Goal: Task Accomplishment & Management: Use online tool/utility

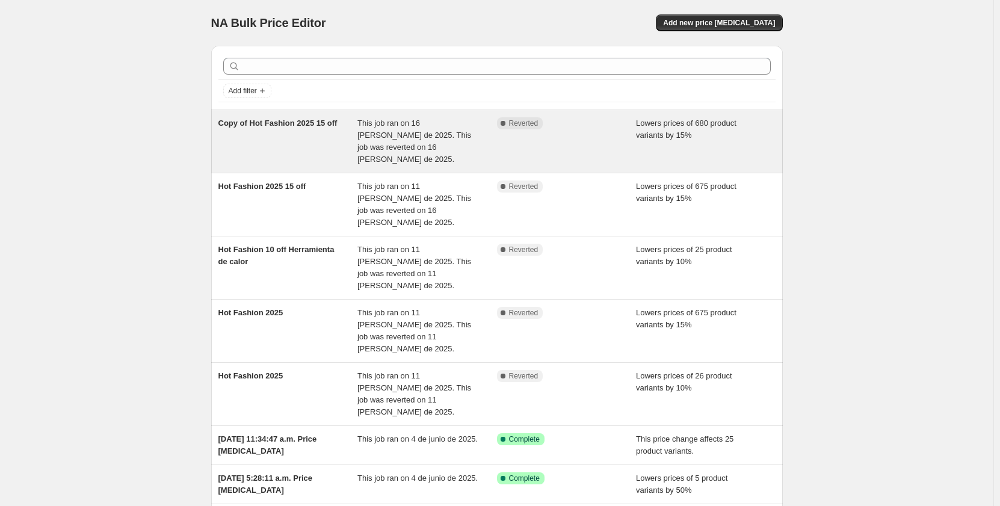
click at [295, 135] on div "Copy of Hot Fashion 2025 15 off" at bounding box center [288, 141] width 140 height 48
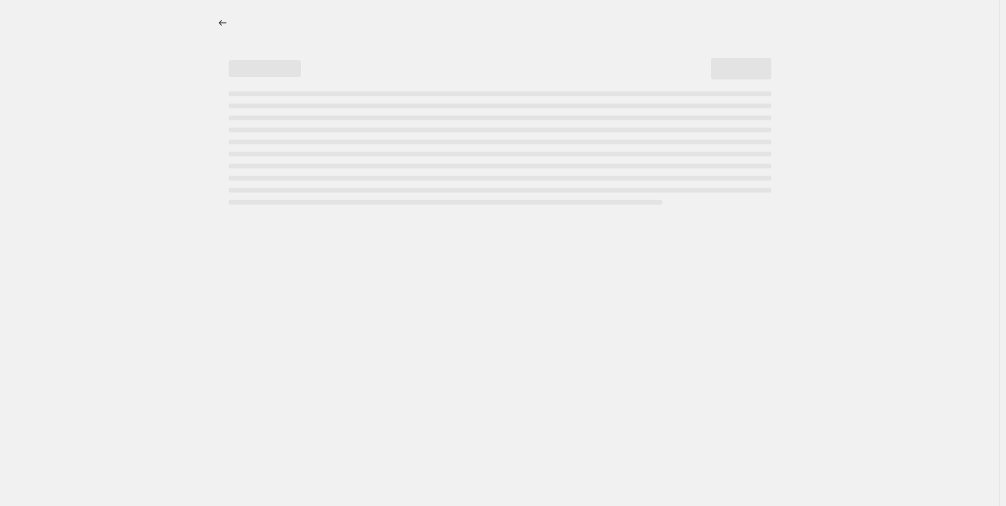
select select "percentage"
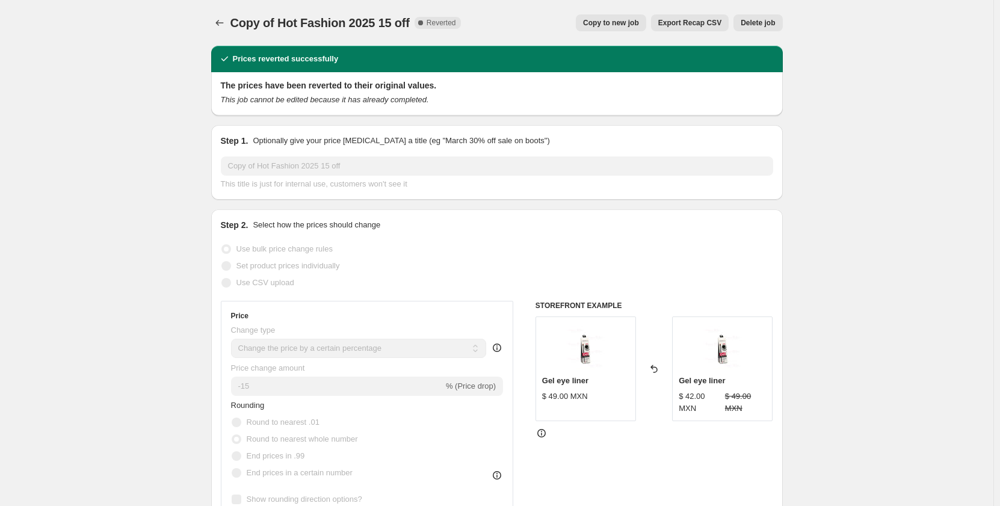
click at [623, 22] on span "Copy to new job" at bounding box center [611, 23] width 56 height 10
select select "percentage"
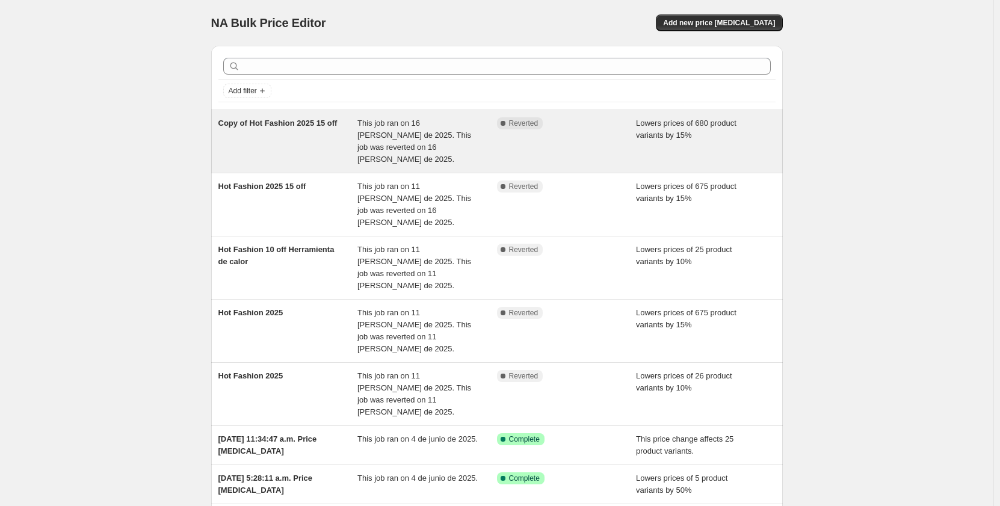
click at [588, 145] on div "Complete Reverted" at bounding box center [567, 141] width 140 height 48
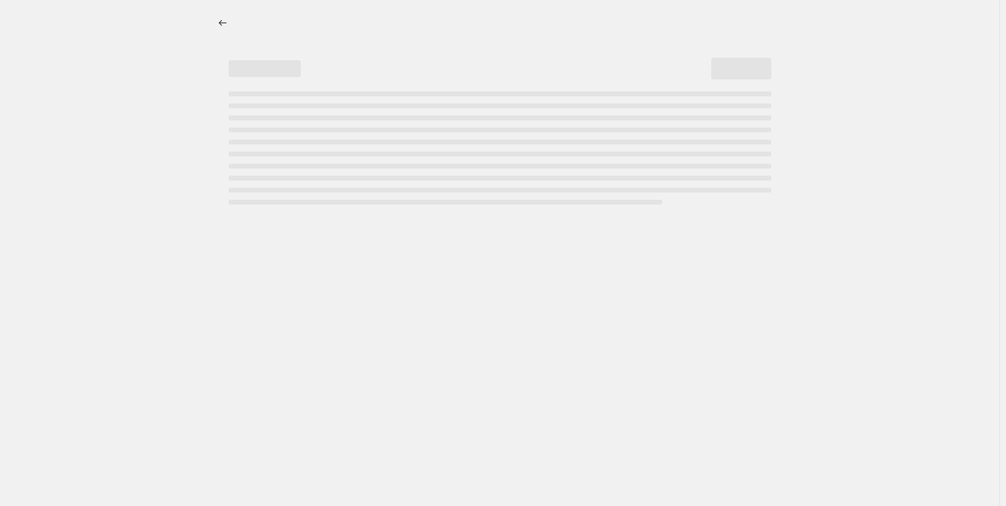
select select "percentage"
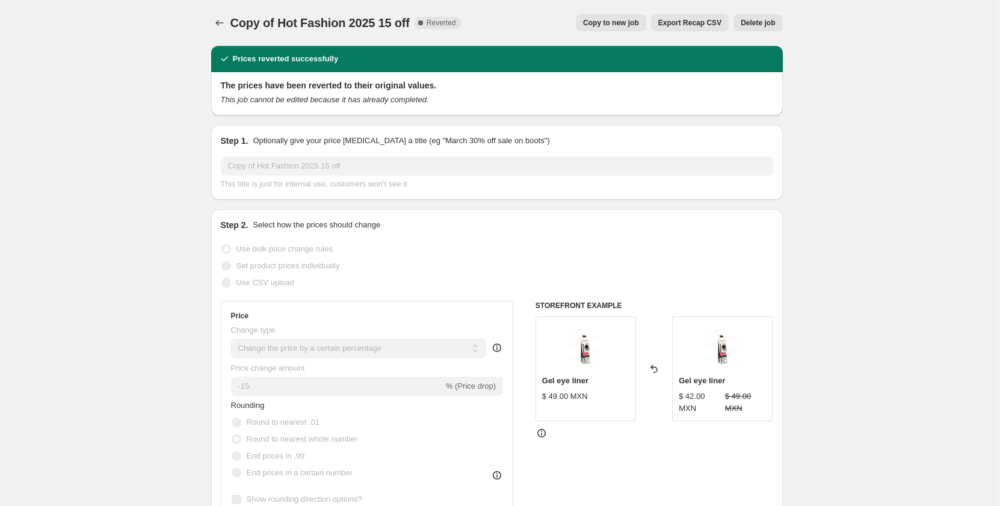
click at [626, 23] on span "Copy to new job" at bounding box center [611, 23] width 56 height 10
select select "percentage"
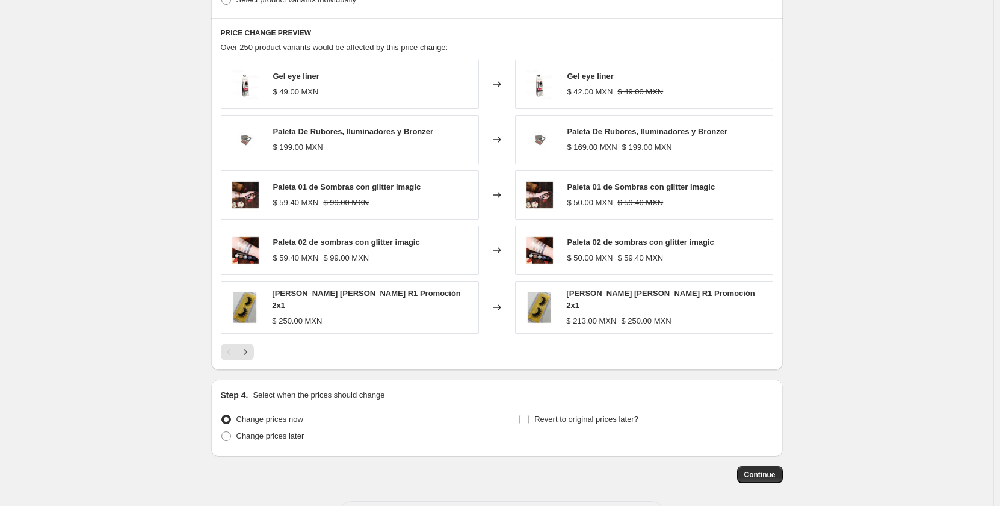
scroll to position [697, 0]
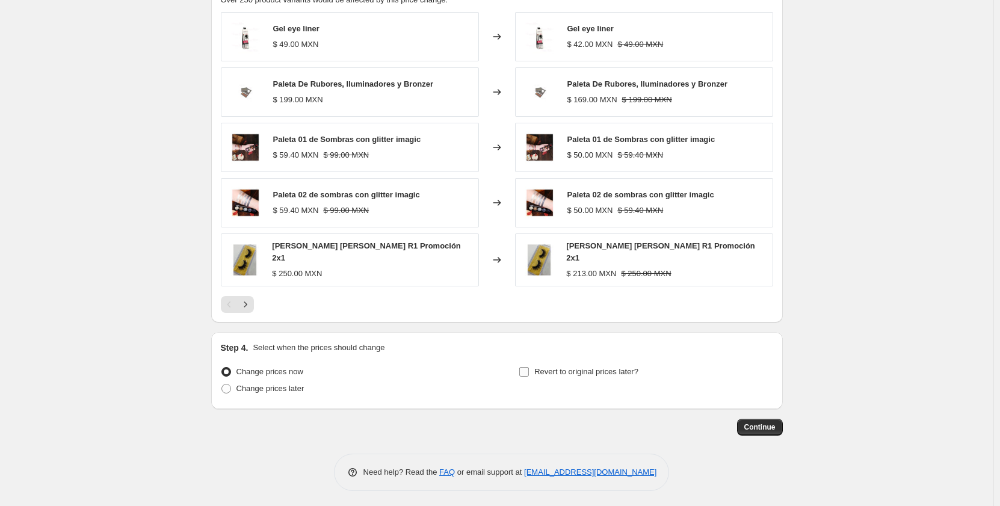
click at [538, 369] on span "Revert to original prices later?" at bounding box center [586, 371] width 104 height 9
click at [529, 369] on input "Revert to original prices later?" at bounding box center [524, 372] width 10 height 10
checkbox input "true"
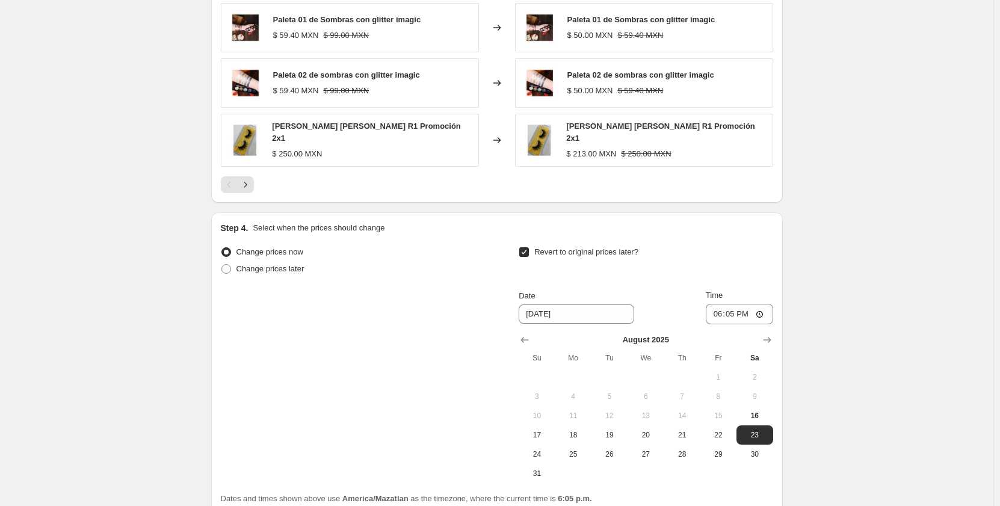
scroll to position [818, 0]
click at [576, 310] on input "[DATE]" at bounding box center [577, 313] width 116 height 19
click at [541, 313] on input "[DATE]" at bounding box center [577, 313] width 116 height 19
type input "[DATE]"
click at [726, 306] on input "18:05" at bounding box center [739, 313] width 67 height 20
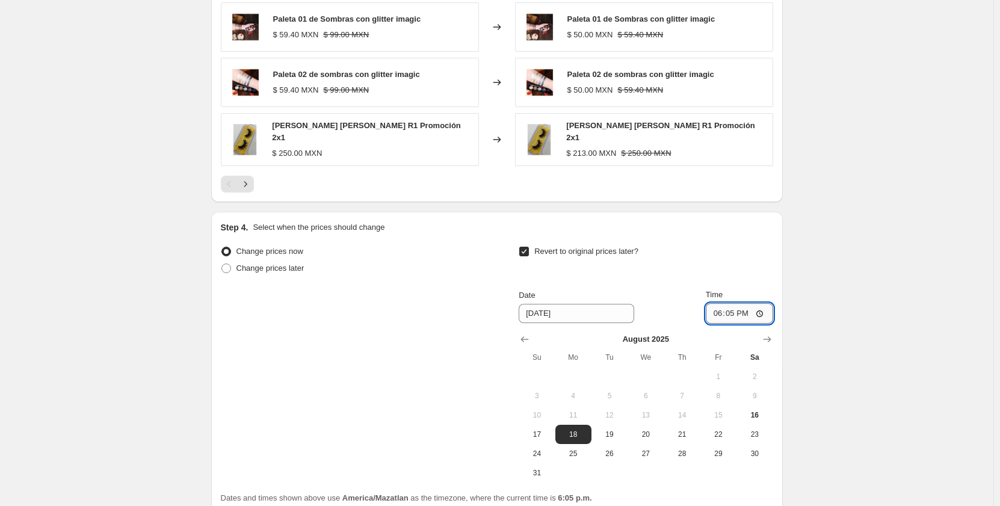
click at [714, 306] on input "18:05" at bounding box center [739, 313] width 67 height 20
type input "00:00"
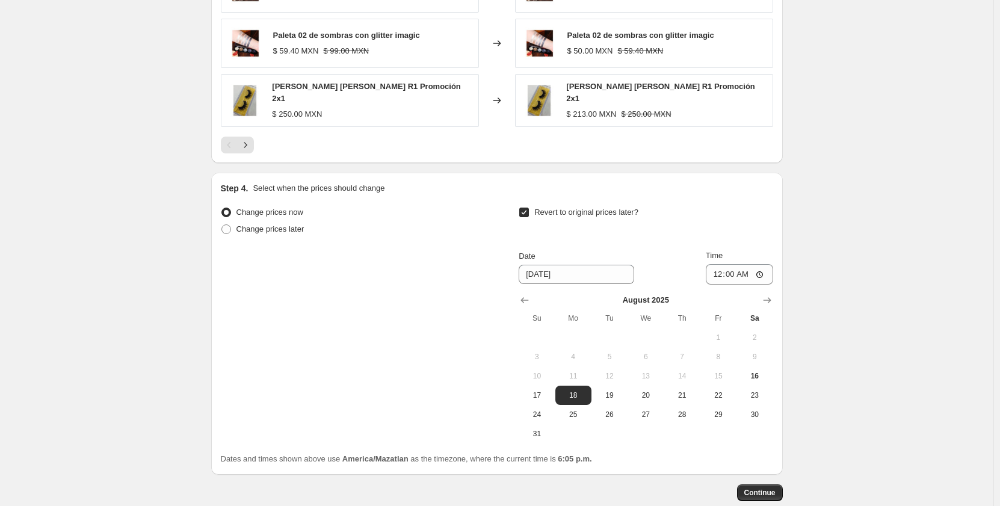
scroll to position [878, 0]
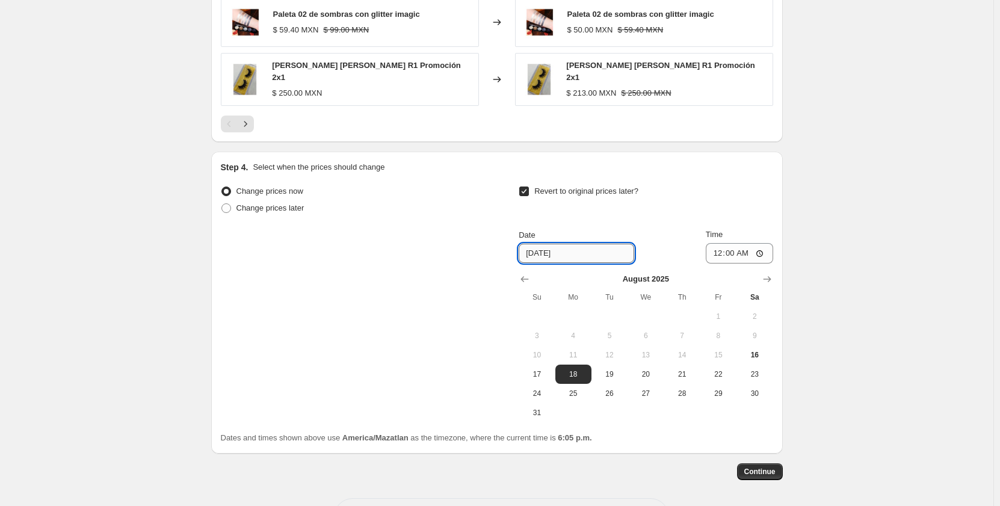
click at [543, 253] on input "[DATE]" at bounding box center [577, 253] width 116 height 19
type input "[DATE]"
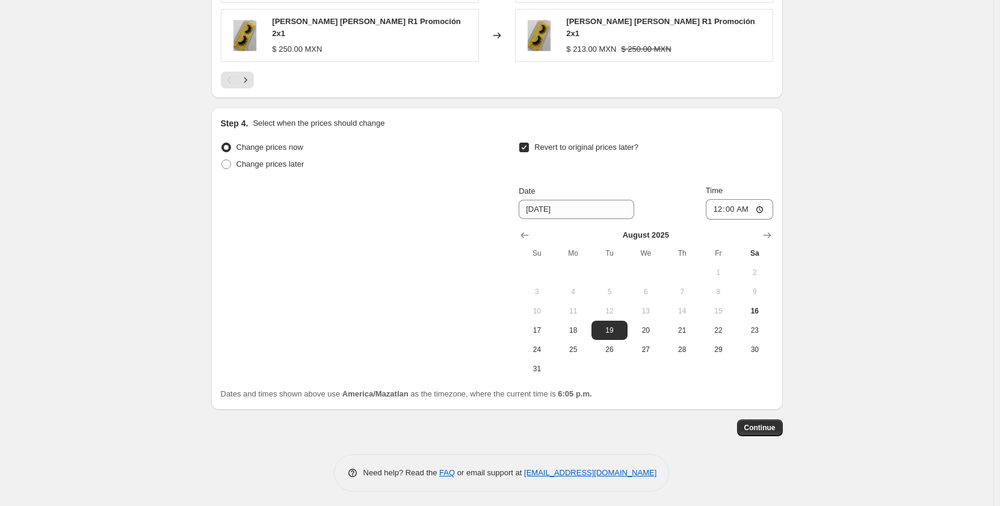
scroll to position [922, 0]
click at [771, 425] on span "Continue" at bounding box center [759, 427] width 31 height 10
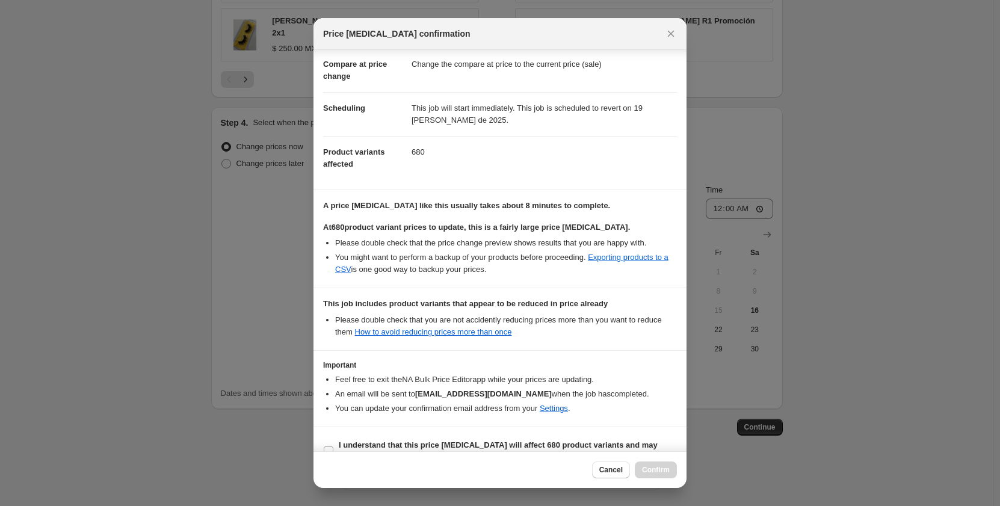
scroll to position [79, 0]
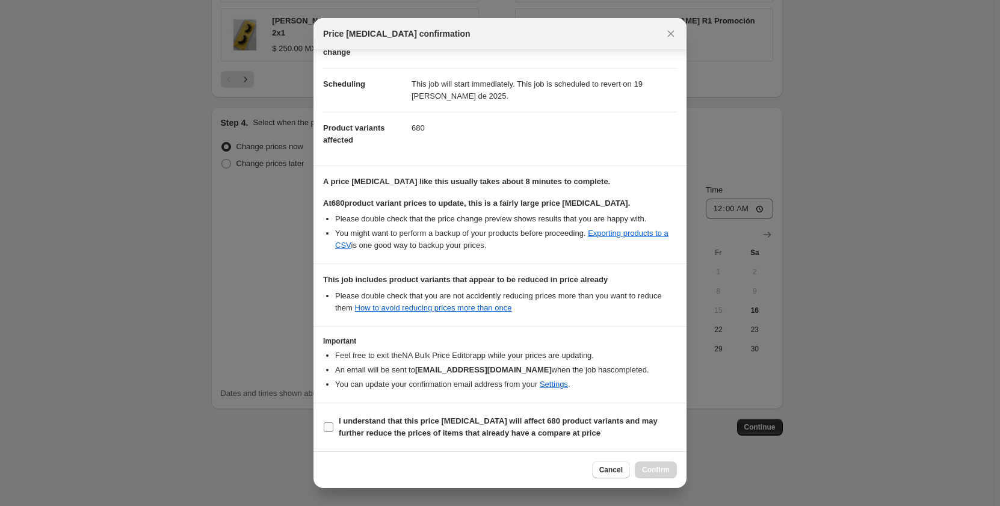
click at [328, 422] on span ":r7f:" at bounding box center [328, 427] width 11 height 11
click at [328, 422] on input "I understand that this price [MEDICAL_DATA] will affect 680 product variants an…" at bounding box center [329, 427] width 10 height 10
checkbox input "true"
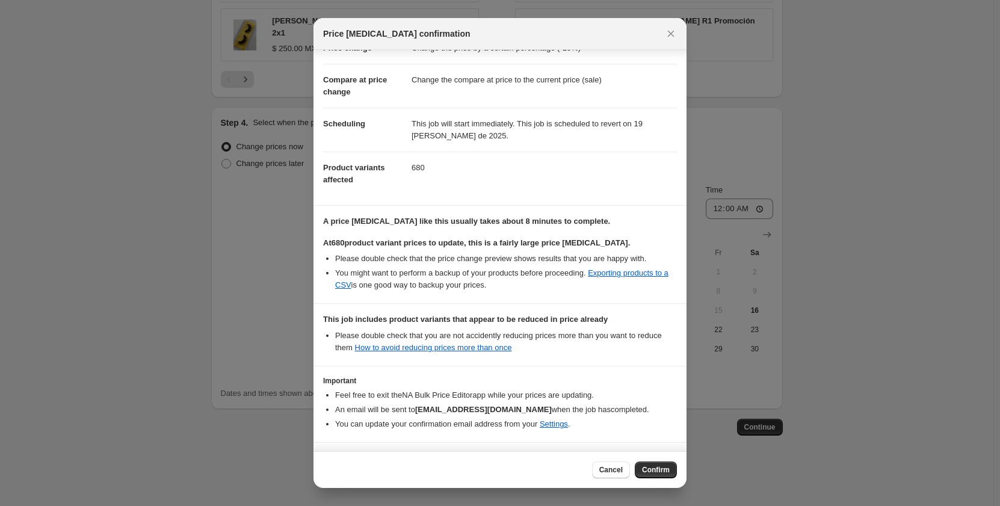
scroll to position [0, 0]
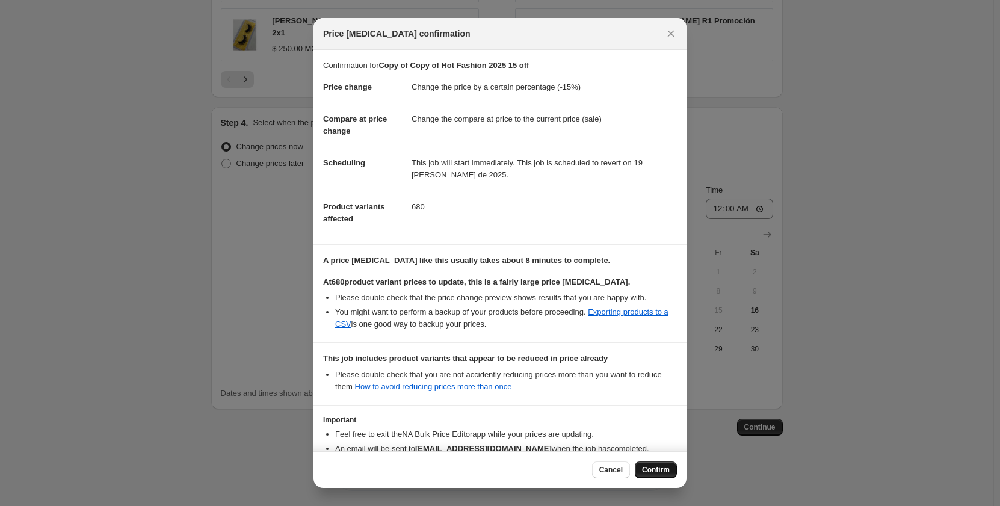
click at [649, 469] on span "Confirm" at bounding box center [656, 470] width 28 height 10
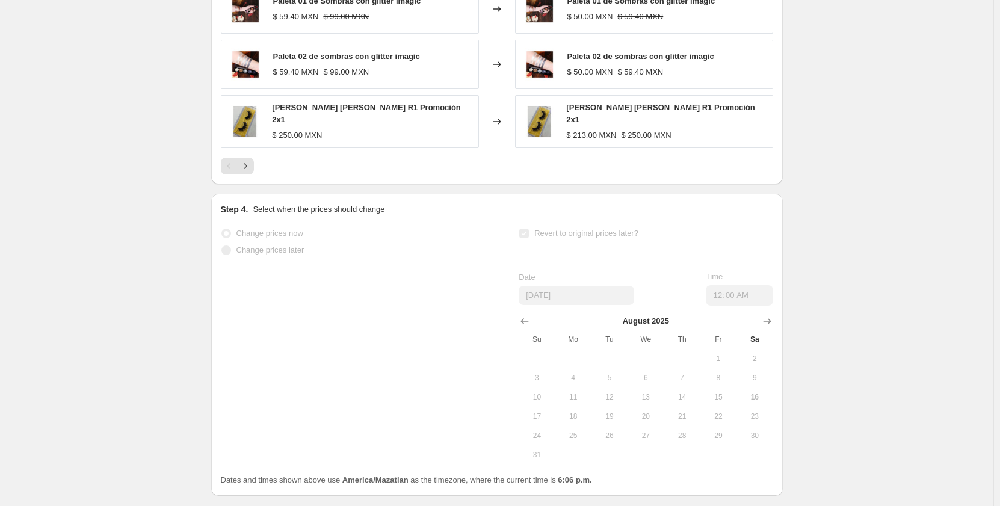
scroll to position [954, 0]
